Goal: Task Accomplishment & Management: Complete application form

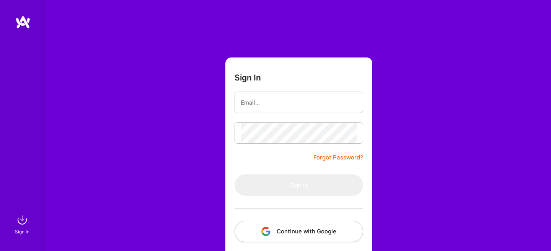
scroll to position [37, 0]
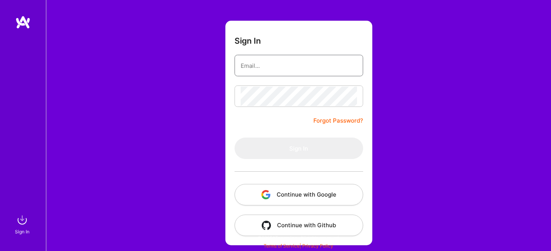
type input "[PERSON_NAME][EMAIL_ADDRESS][PERSON_NAME][DOMAIN_NAME]"
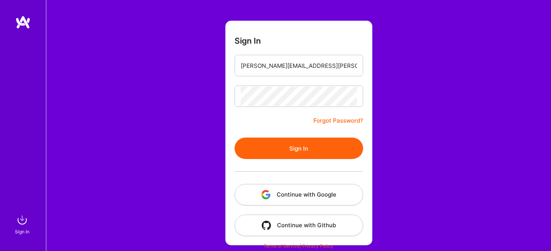
click at [297, 196] on button "Continue with Google" at bounding box center [299, 194] width 129 height 21
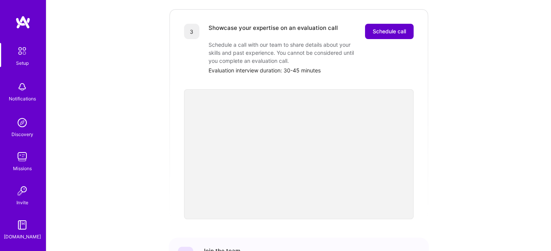
scroll to position [231, 0]
click at [380, 27] on span "Schedule call" at bounding box center [389, 31] width 33 height 8
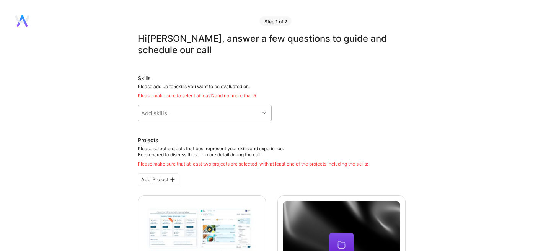
click at [205, 110] on div "Add skills..." at bounding box center [198, 112] width 121 height 15
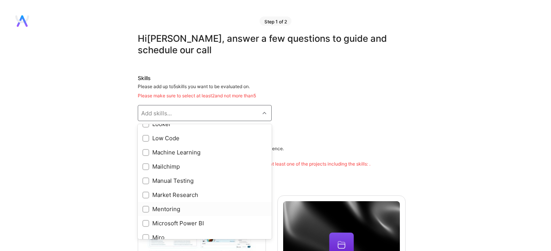
scroll to position [472, 0]
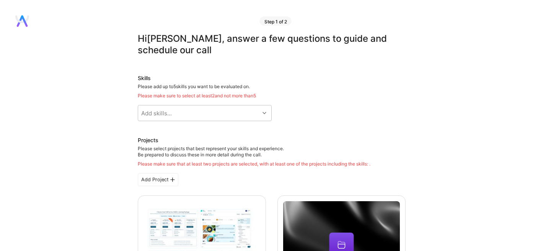
click at [349, 114] on div "Skills Please add up to 5 skills you want to be evaluated on. Please make sure …" at bounding box center [272, 97] width 268 height 47
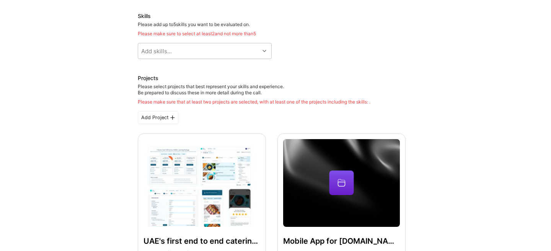
scroll to position [0, 0]
